Goal: Information Seeking & Learning: Check status

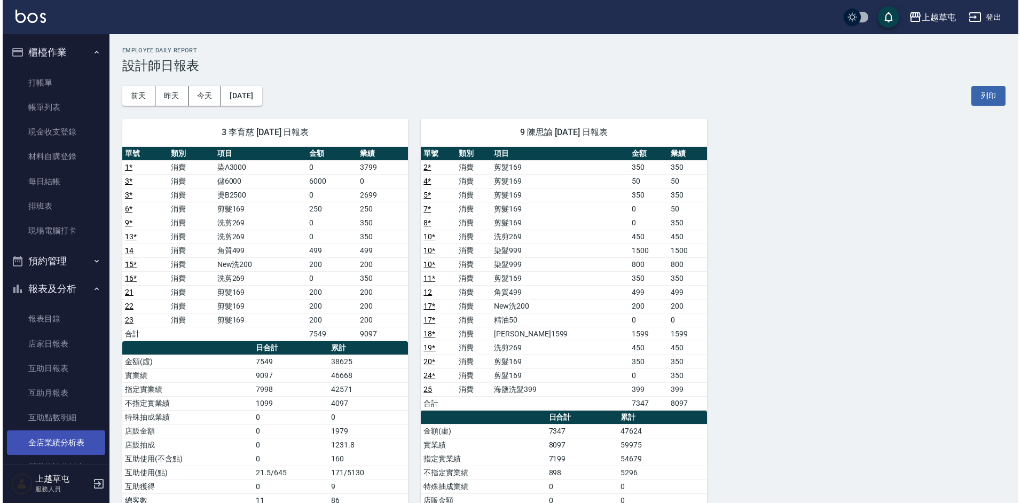
scroll to position [159, 0]
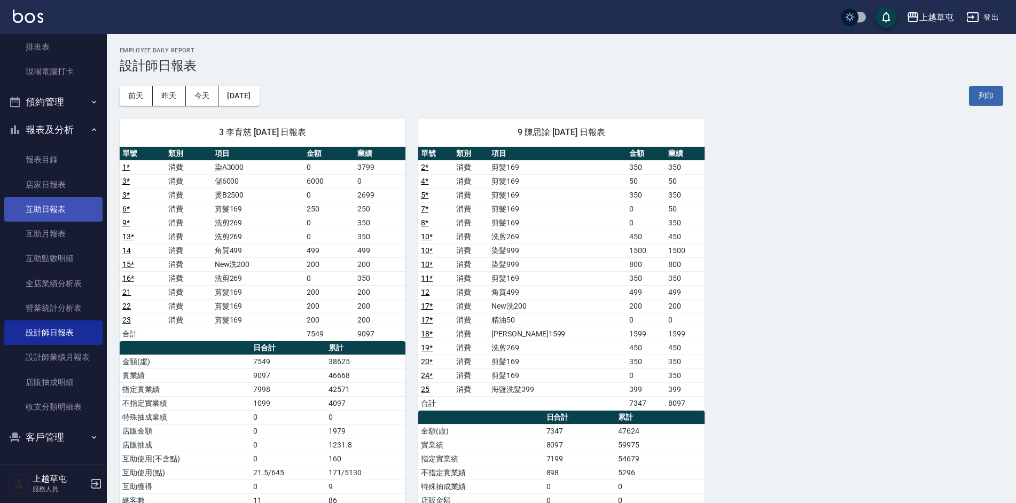
click at [59, 212] on link "互助日報表" at bounding box center [53, 209] width 98 height 25
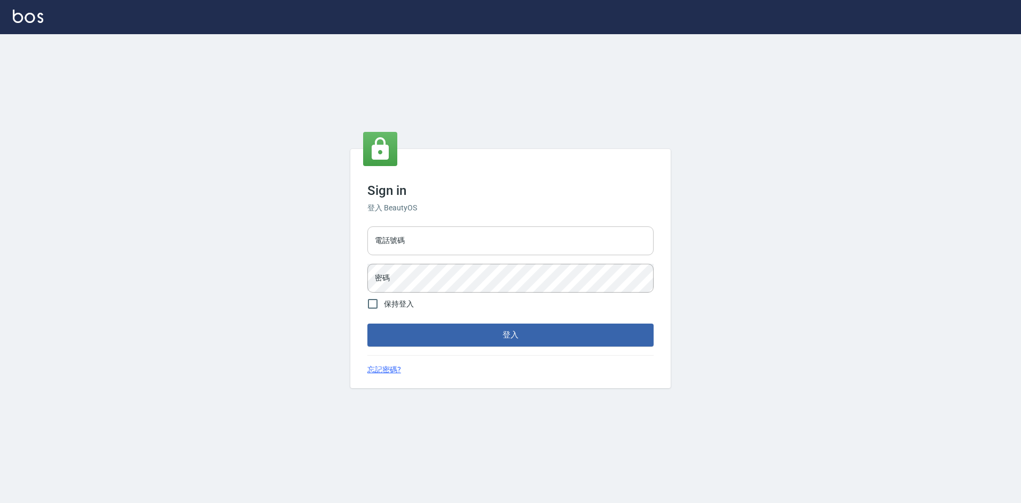
click at [443, 249] on input "電話號碼" at bounding box center [510, 240] width 286 height 29
type input "2380118"
click at [367, 324] on button "登入" at bounding box center [510, 335] width 286 height 22
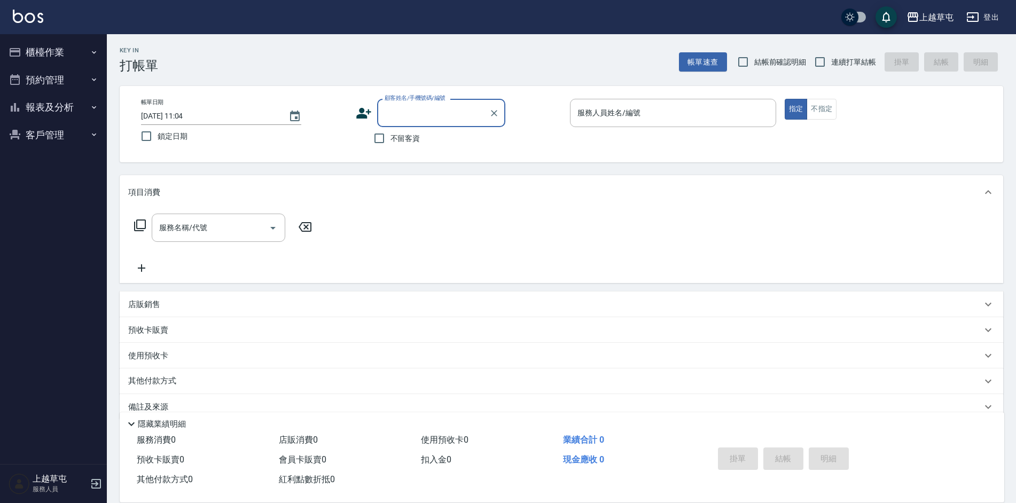
click at [61, 108] on button "報表及分析" at bounding box center [53, 107] width 98 height 28
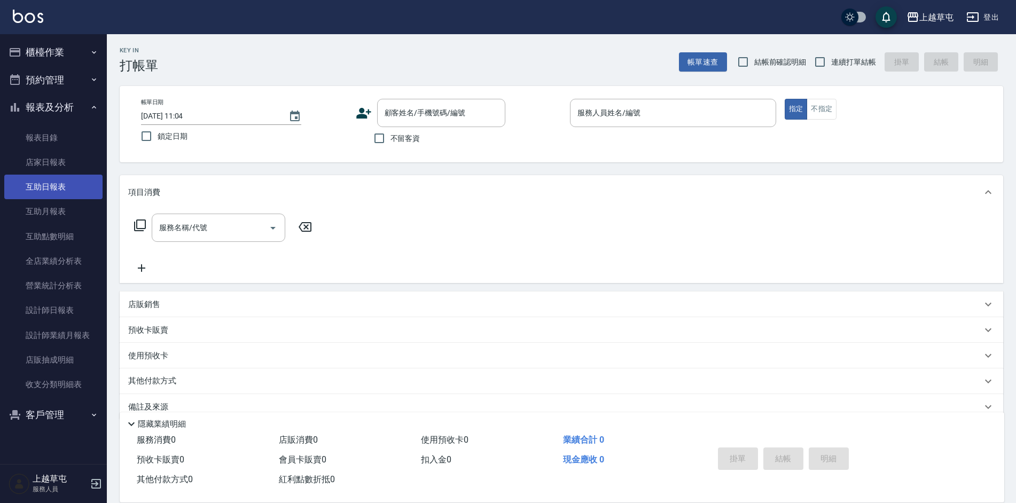
click at [61, 193] on link "互助日報表" at bounding box center [53, 187] width 98 height 25
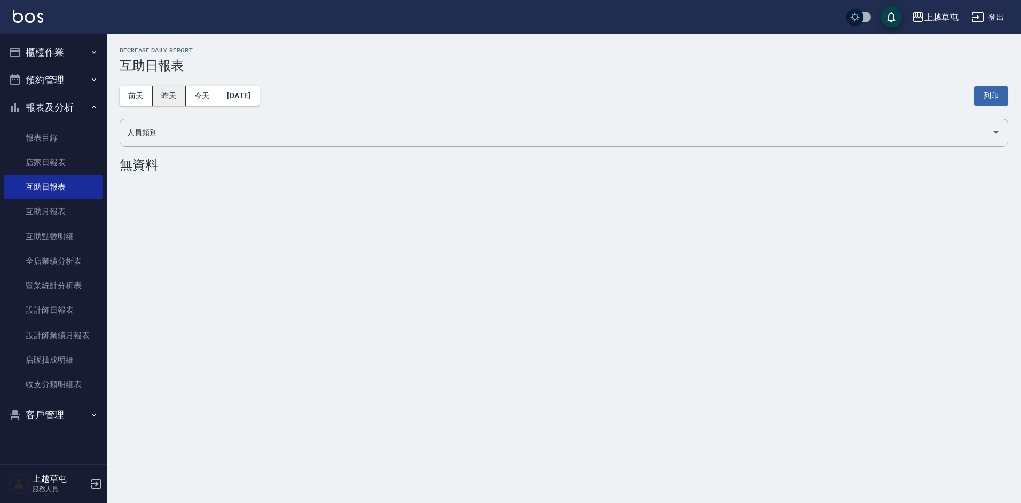
click at [161, 101] on button "昨天" at bounding box center [169, 96] width 33 height 20
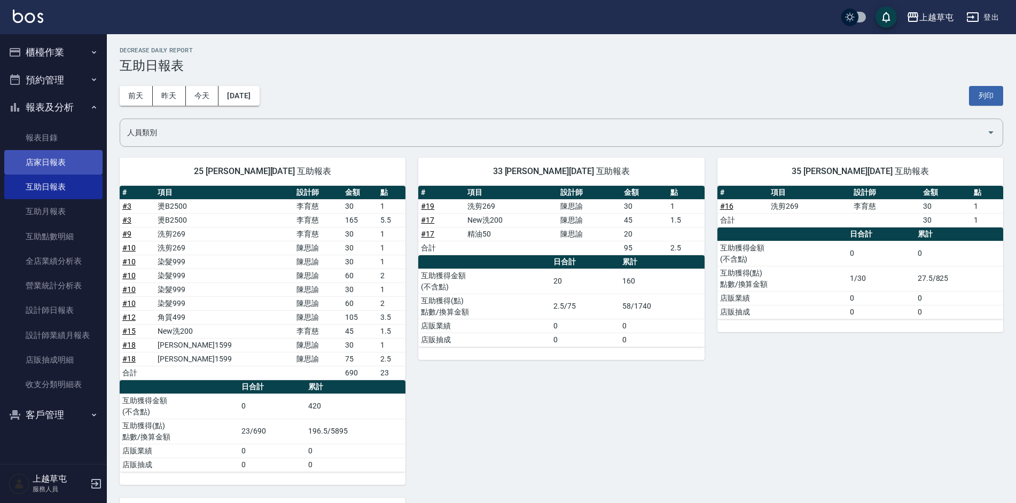
click at [100, 163] on link "店家日報表" at bounding box center [53, 162] width 98 height 25
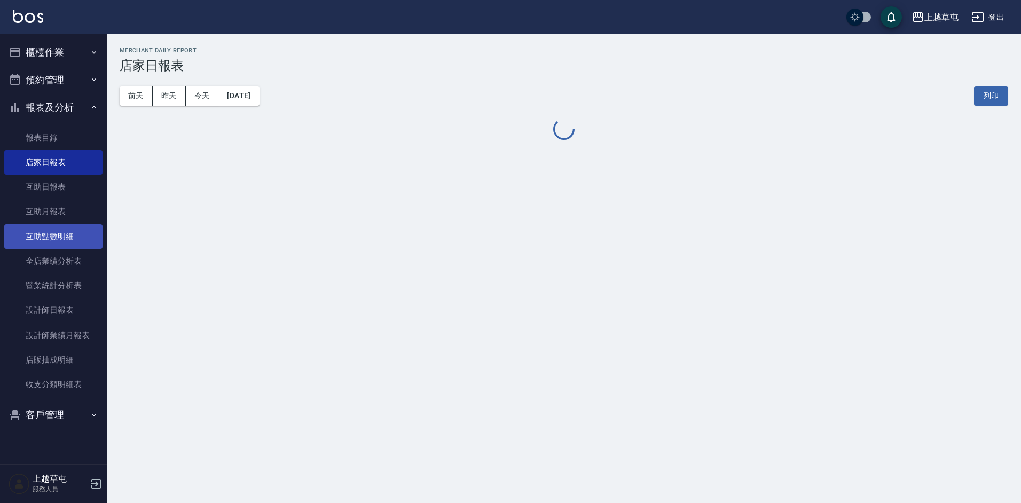
click at [75, 224] on link "互助點數明細" at bounding box center [53, 236] width 98 height 25
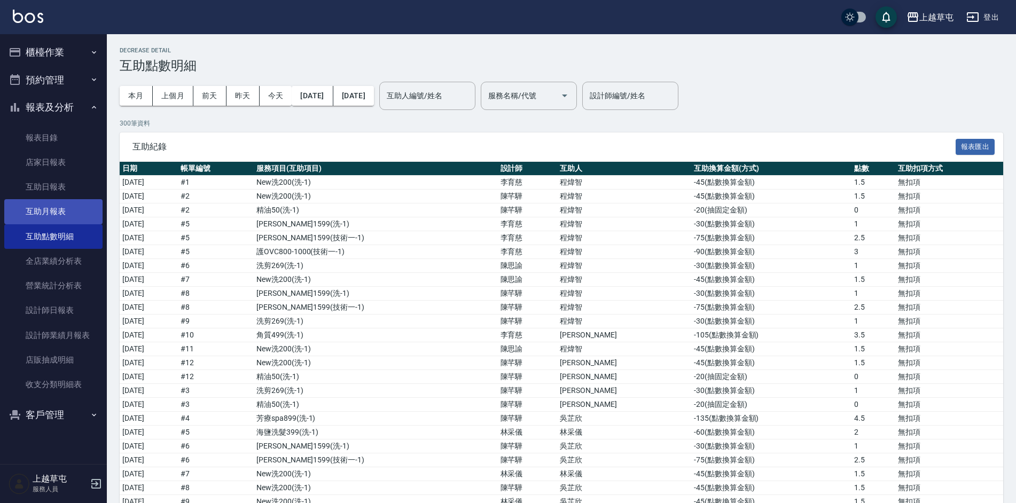
click at [81, 208] on link "互助月報表" at bounding box center [53, 211] width 98 height 25
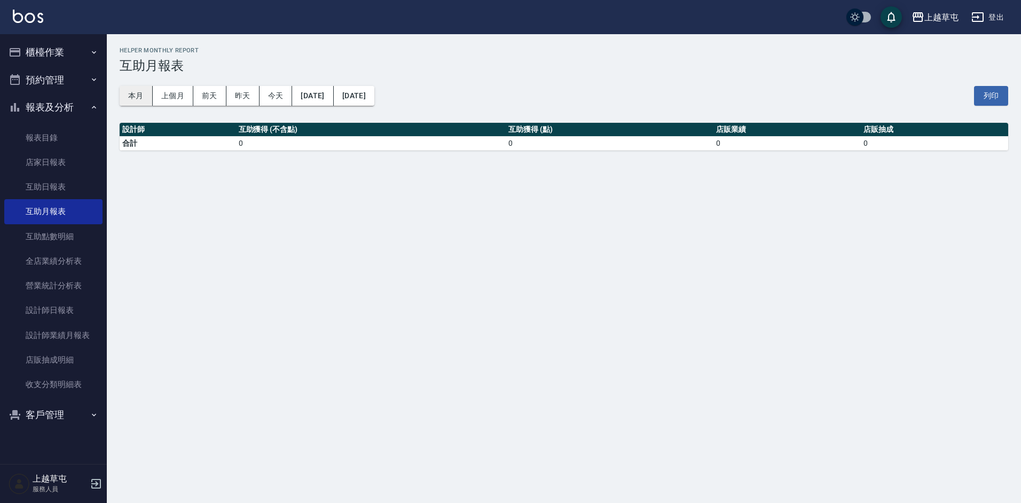
click at [144, 93] on button "本月" at bounding box center [136, 96] width 33 height 20
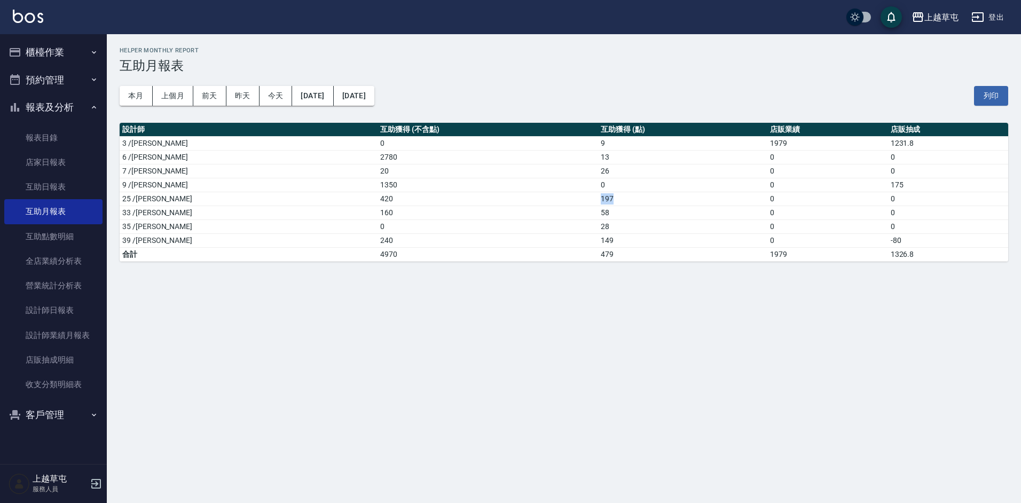
drag, startPoint x: 536, startPoint y: 200, endPoint x: 560, endPoint y: 198, distance: 24.1
click at [598, 198] on td "197" at bounding box center [682, 199] width 169 height 14
drag, startPoint x: 560, startPoint y: 198, endPoint x: 561, endPoint y: 237, distance: 38.5
click at [598, 237] on td "149" at bounding box center [682, 240] width 169 height 14
drag, startPoint x: 535, startPoint y: 238, endPoint x: 559, endPoint y: 240, distance: 24.1
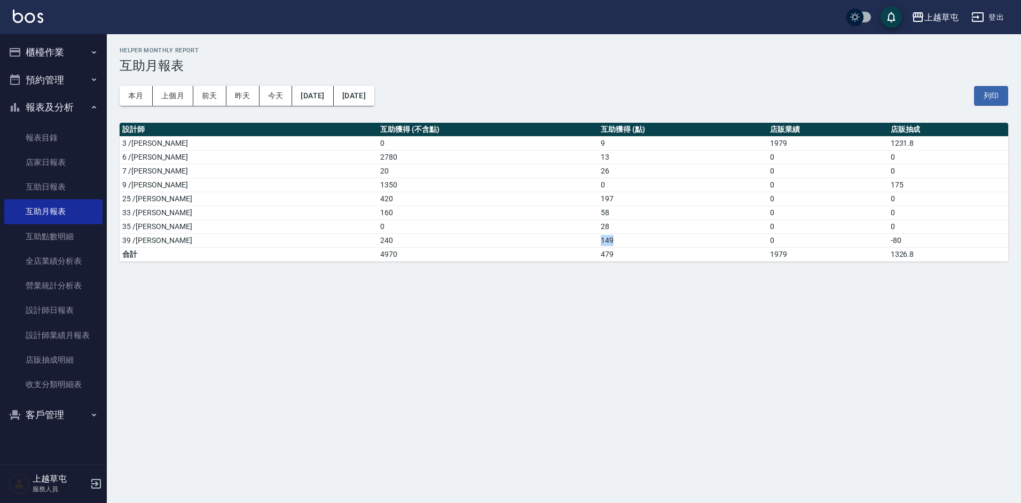
click at [559, 240] on tr "39 /[PERSON_NAME]240 149 0 -80" at bounding box center [564, 240] width 889 height 14
drag, startPoint x: 559, startPoint y: 240, endPoint x: 555, endPoint y: 277, distance: 36.5
click at [555, 277] on div "上越草屯 [DATE] - [DATE] 互助月報表 列印時間： [DATE][PHONE_NUMBER]:05 Helper Monthly Report …" at bounding box center [510, 251] width 1021 height 503
click at [42, 131] on link "報表目錄" at bounding box center [53, 138] width 98 height 25
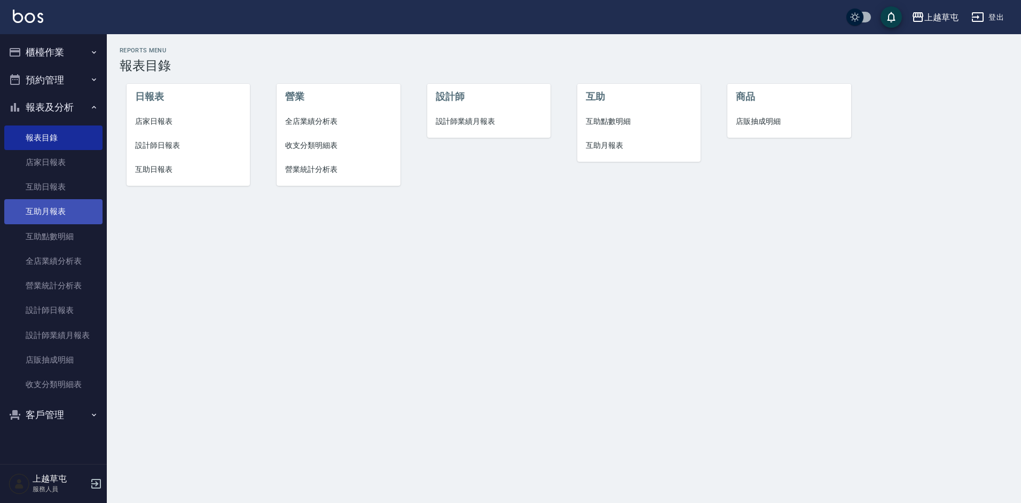
drag, startPoint x: 28, startPoint y: 225, endPoint x: 33, endPoint y: 211, distance: 14.7
click at [28, 225] on link "互助點數明細" at bounding box center [53, 236] width 98 height 25
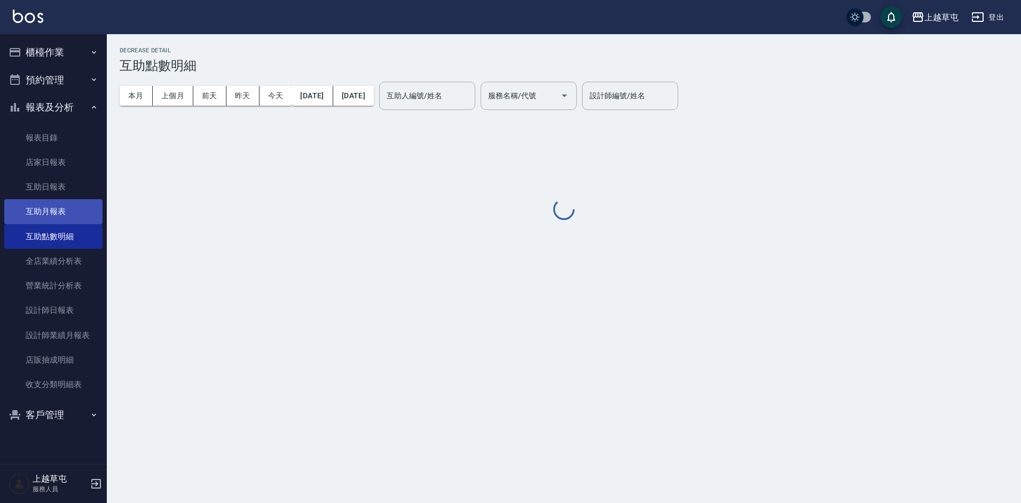
click at [33, 211] on link "互助月報表" at bounding box center [53, 211] width 98 height 25
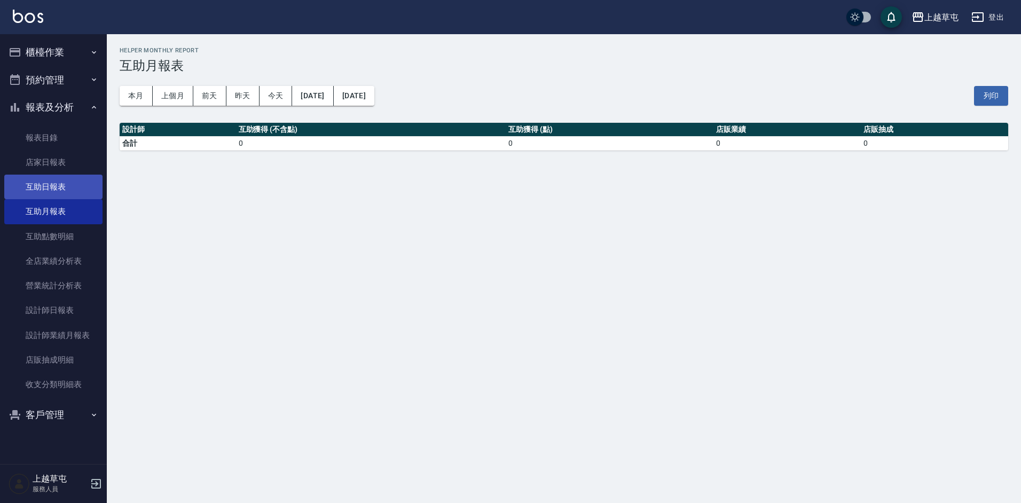
click at [73, 176] on link "互助日報表" at bounding box center [53, 187] width 98 height 25
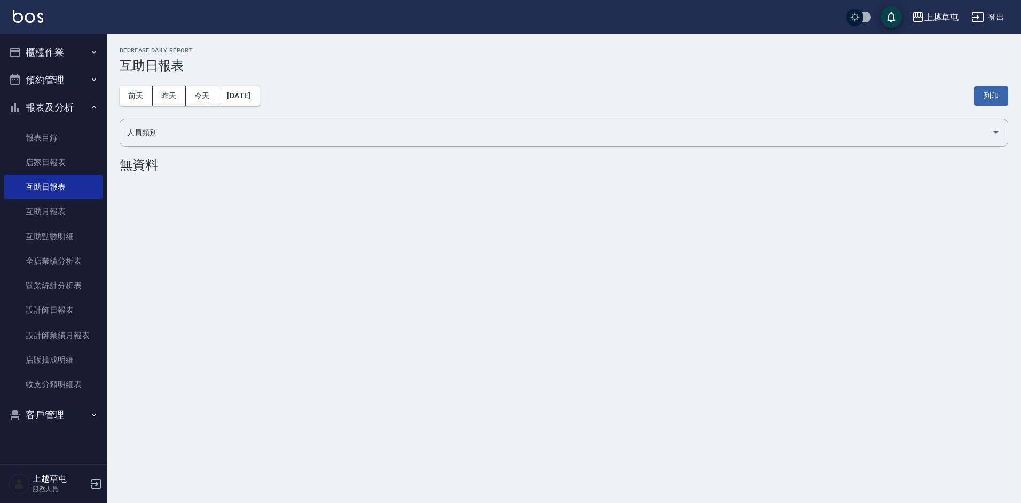
click at [142, 85] on div "[DATE] [DATE] [DATE] [DATE] 列印" at bounding box center [564, 95] width 889 height 45
click at [143, 91] on button "前天" at bounding box center [136, 96] width 33 height 20
